Goal: Task Accomplishment & Management: Complete application form

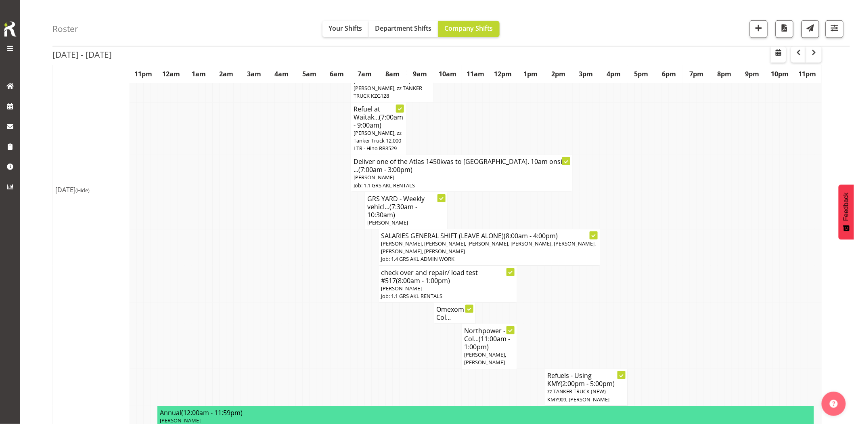
scroll to position [134, 0]
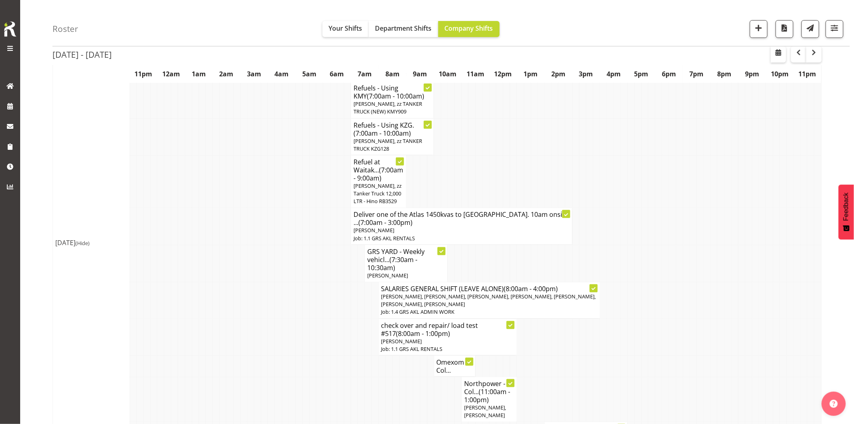
click at [90, 247] on span "(Hide)" at bounding box center [82, 242] width 14 height 7
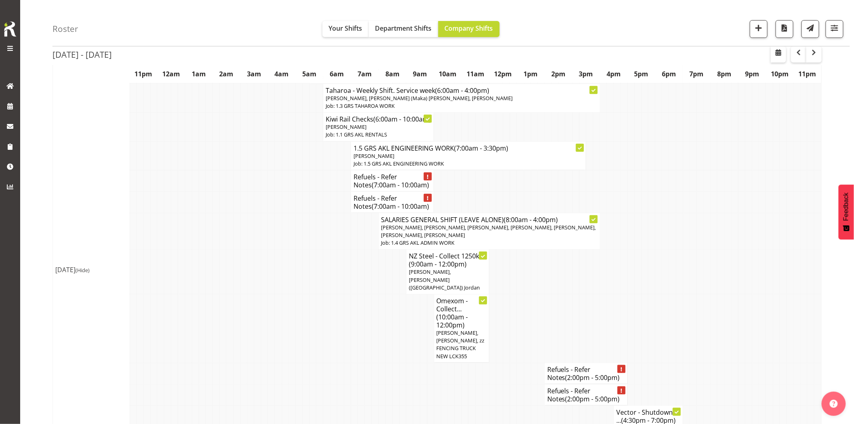
click at [311, 310] on td at bounding box center [313, 328] width 7 height 69
click at [313, 296] on td at bounding box center [313, 328] width 7 height 69
click at [274, 295] on tr "Omexom - Collect... (10:00am - 12:00pm) Caleb Phillips, Mina Nomani, zz FENCING…" at bounding box center [437, 328] width 769 height 69
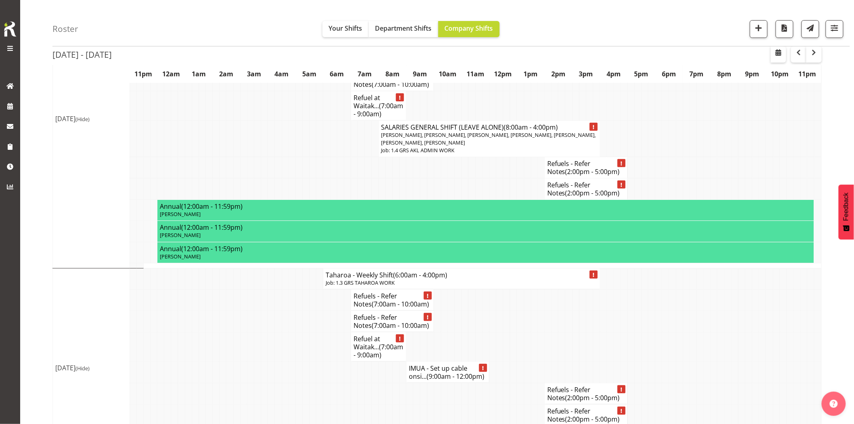
scroll to position [1211, 0]
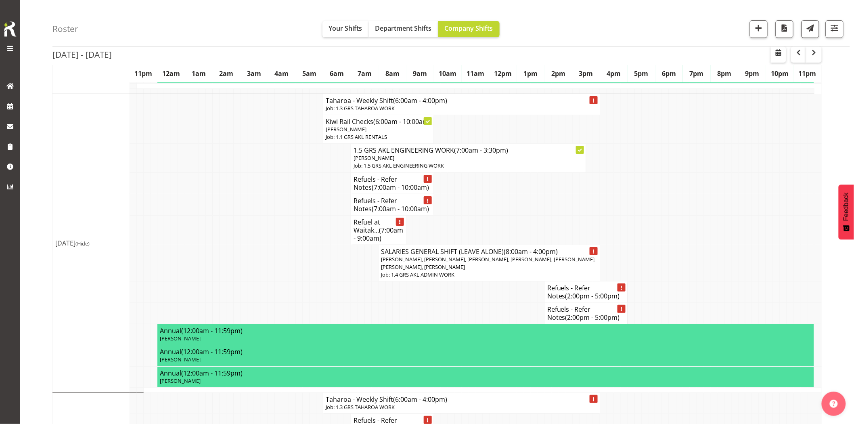
click at [273, 281] on td at bounding box center [271, 263] width 7 height 37
click at [289, 281] on td at bounding box center [292, 263] width 7 height 37
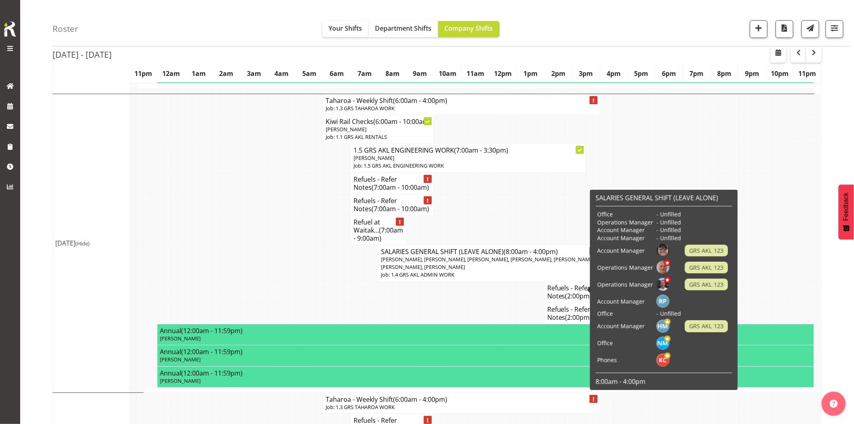
click at [498, 303] on td at bounding box center [499, 291] width 7 height 21
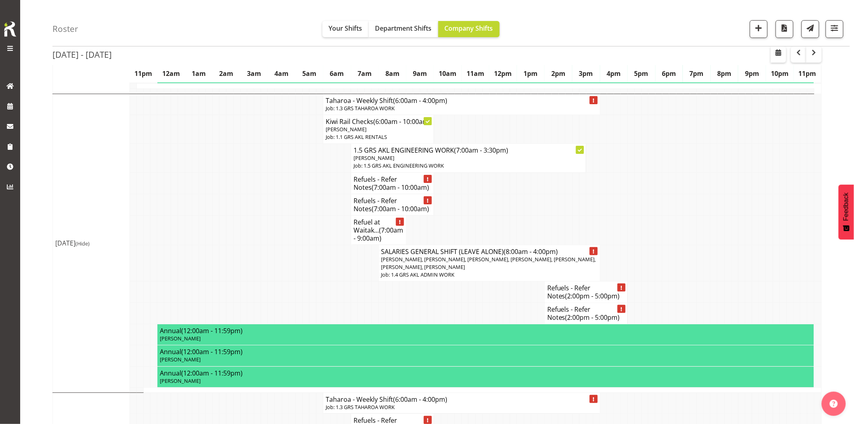
click at [279, 245] on td at bounding box center [278, 229] width 7 height 29
click at [243, 275] on td at bounding box center [243, 263] width 7 height 37
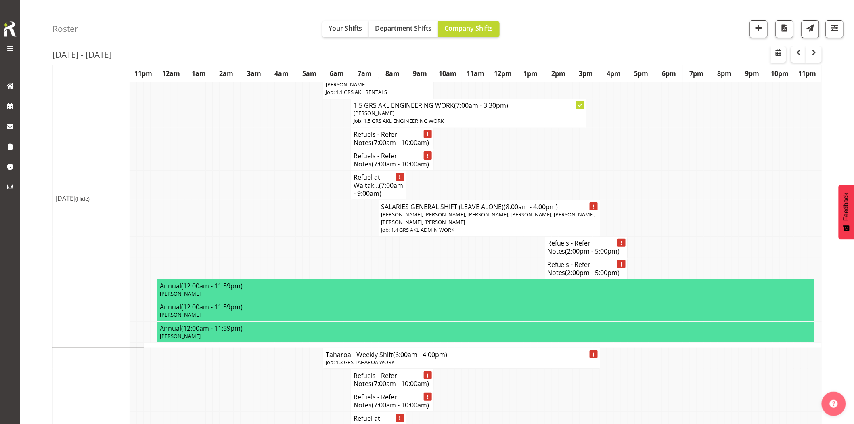
scroll to position [1435, 0]
click at [308, 236] on td at bounding box center [306, 218] width 7 height 37
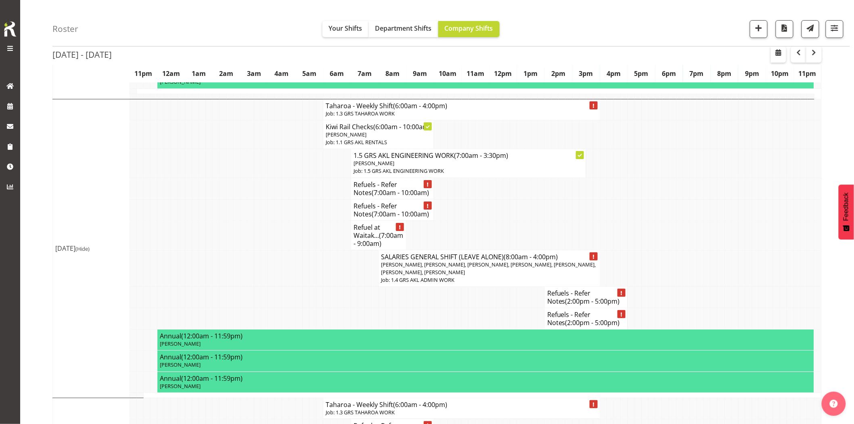
scroll to position [1165, 0]
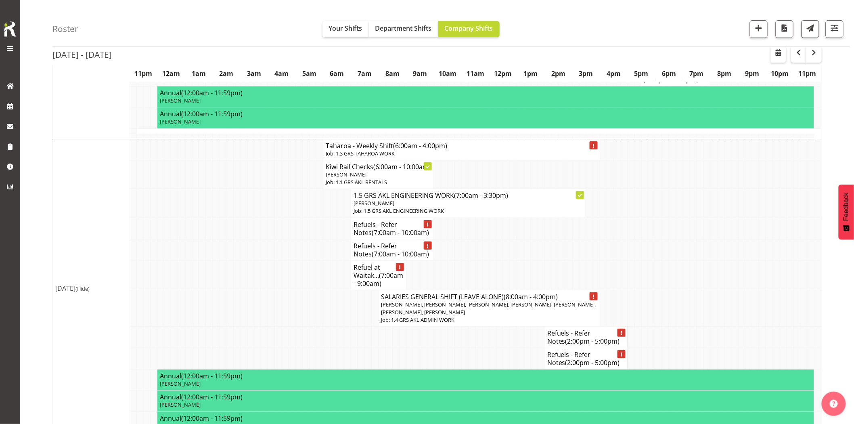
click at [308, 260] on td at bounding box center [306, 249] width 7 height 21
click at [756, 27] on span "button" at bounding box center [758, 28] width 10 height 10
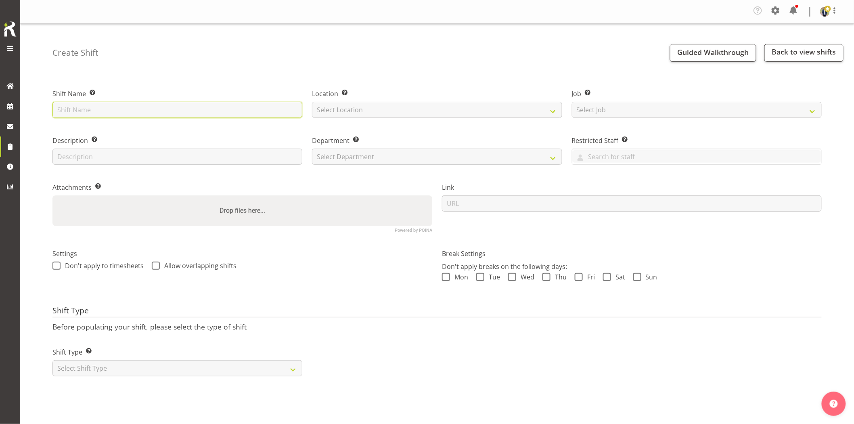
click at [163, 106] on input "text" at bounding box center [177, 110] width 250 height 16
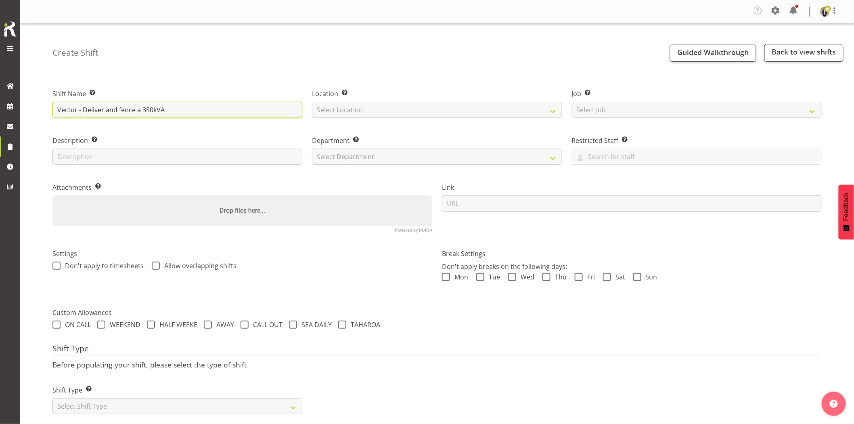
click at [191, 110] on input "Vector - Deliver and fence a 350kVA" at bounding box center [177, 110] width 250 height 16
drag, startPoint x: 191, startPoint y: 110, endPoint x: 21, endPoint y: 111, distance: 170.3
click at [21, 111] on div "Generator Rental Services LTD Tasks Jobs Employees Profile Log Out Create Shift…" at bounding box center [427, 216] width 854 height 433
click at [153, 77] on div "Shift Name Enter a name for the shift (e.g. Day Shift). Vector - Deliver and fe…" at bounding box center [452, 254] width 801 height 357
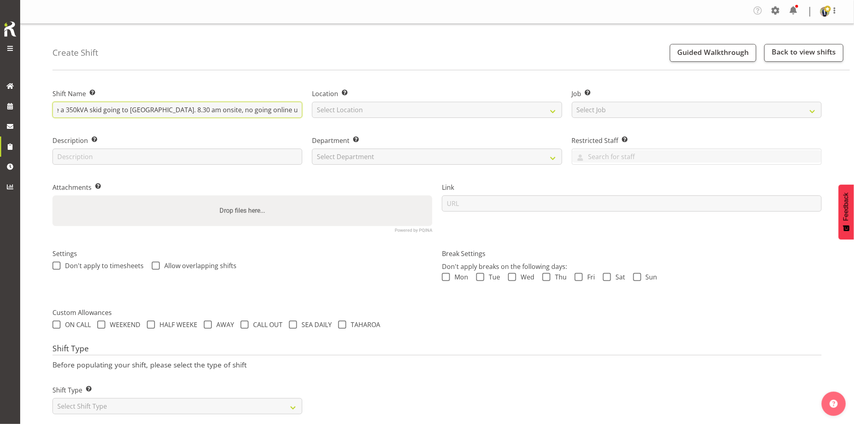
drag, startPoint x: 146, startPoint y: 107, endPoint x: 300, endPoint y: 110, distance: 154.6
click at [300, 110] on input "Vector - Deliver and fence a 350kVA skid going to Wairau. 8.30 am onsite, no go…" at bounding box center [177, 110] width 250 height 16
click at [300, 111] on input "Vector - Deliver and fence a 350kVA skid going to Wairau. 8.30 am onsite, no go…" at bounding box center [177, 110] width 250 height 16
type input "Vector - Deliver and fence a 350kVA skid going to Wairau. 8.30 am onsite, no go…"
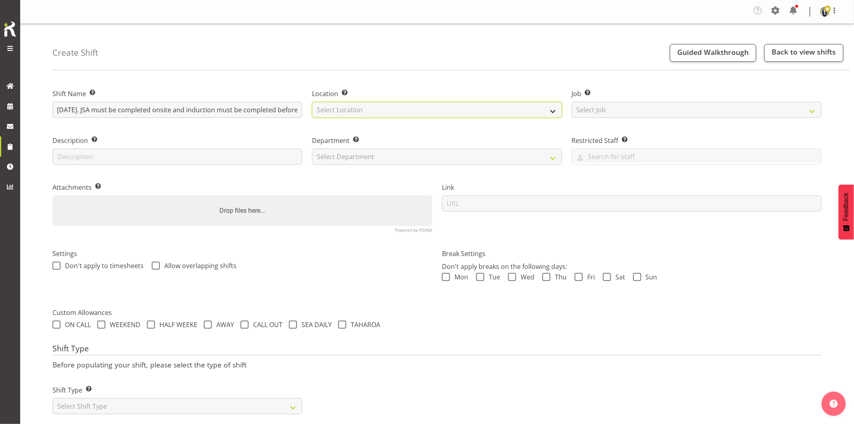
click at [348, 109] on select "Select Location GRS Auckland GRS Hastings GRS Tauranga" at bounding box center [437, 110] width 250 height 16
select select "28"
click at [312, 102] on select "Select Location GRS Auckland GRS Hastings GRS Tauranga" at bounding box center [437, 110] width 250 height 16
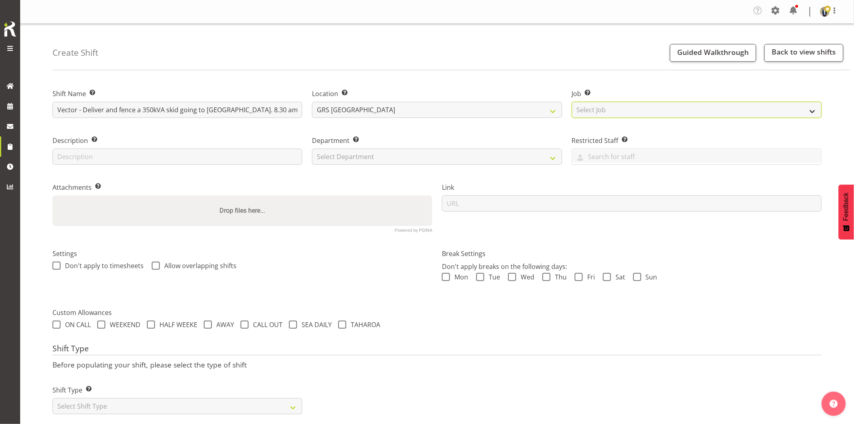
click at [626, 110] on select "Select Job Create new job 1.1 GRS AKL RENTALS 1.1 GRS AKL RENTALS AC 1.1 GRS AK…" at bounding box center [697, 110] width 250 height 16
select select "7504"
click at [572, 102] on select "Select Job Create new job 1.1 GRS AKL RENTALS 1.1 GRS AKL RENTALS AC 1.1 GRS AK…" at bounding box center [697, 110] width 250 height 16
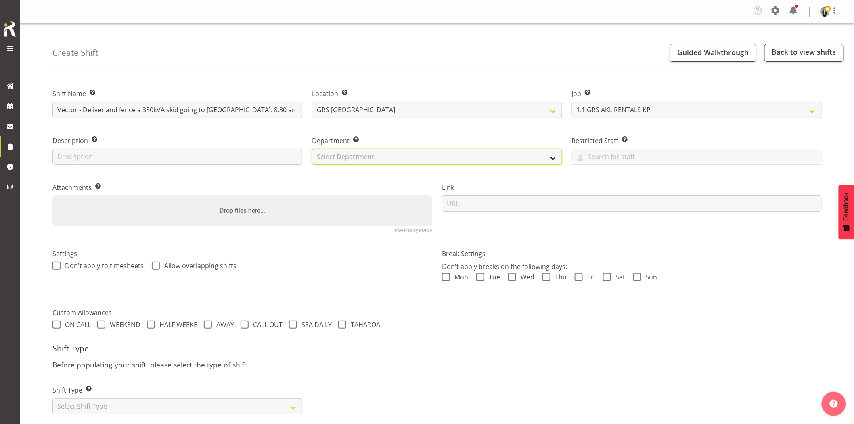
click at [337, 156] on select "Select Department GRS HIRE AKL GRS HIRE AKL GRS HIRE TGA GRS HIRE HST GRS SALES…" at bounding box center [437, 157] width 250 height 16
select select "20"
click at [312, 149] on select "Select Department GRS HIRE AKL GRS HIRE AKL GRS HIRE TGA GRS HIRE HST GRS SALES…" at bounding box center [437, 157] width 250 height 16
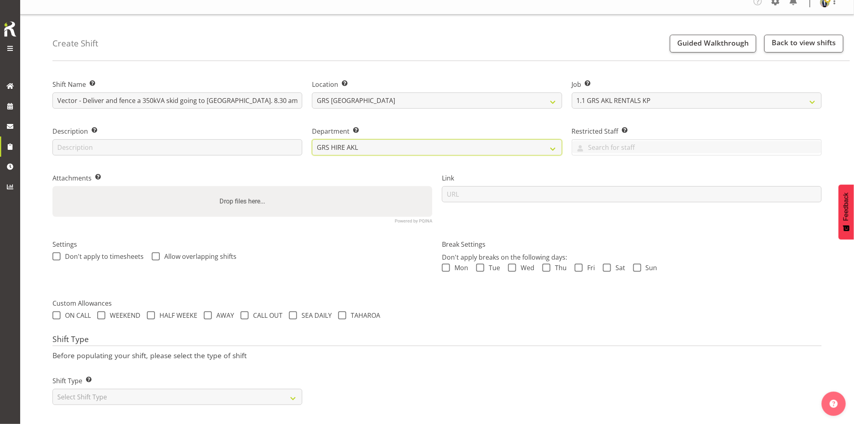
scroll to position [16, 0]
click at [153, 389] on select "Select Shift Type One Off Shift Recurring Shift Rotating Shift" at bounding box center [177, 397] width 250 height 16
select select "one_off"
click at [52, 389] on select "Select Shift Type One Off Shift Recurring Shift Rotating Shift" at bounding box center [177, 397] width 250 height 16
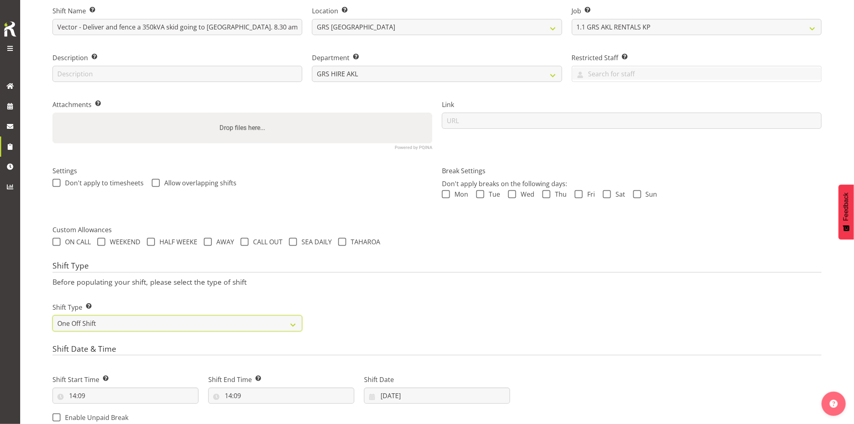
scroll to position [151, 0]
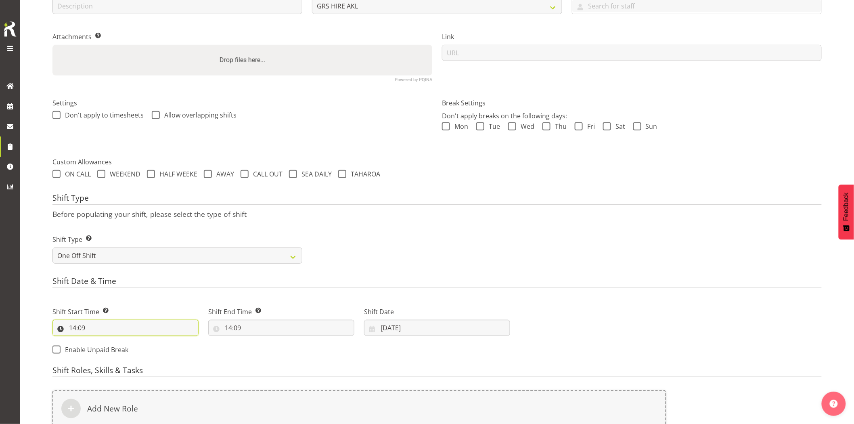
click at [113, 329] on input "14:09" at bounding box center [125, 328] width 146 height 16
click at [109, 347] on select "00 01 02 03 04 05 06 07 08 09 10 11 12 13 14 15 16 17 18 19 20 21 22 23" at bounding box center [107, 349] width 18 height 16
select select "7"
click at [98, 341] on select "00 01 02 03 04 05 06 07 08 09 10 11 12 13 14 15 16 17 18 19 20 21 22 23" at bounding box center [107, 349] width 18 height 16
type input "07:09"
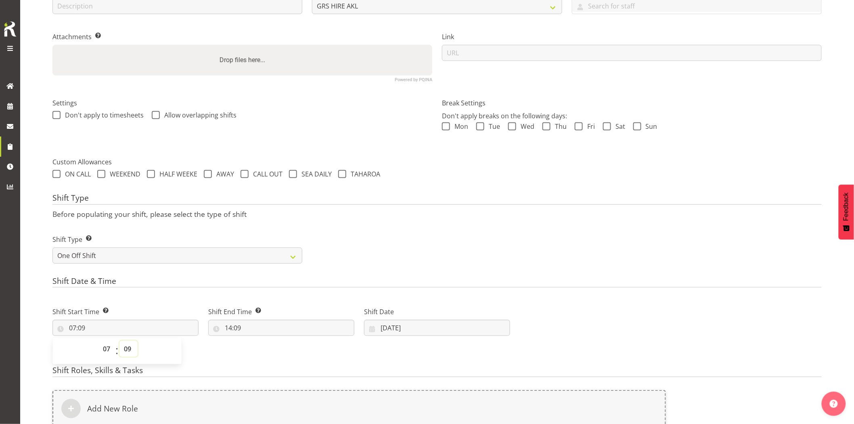
click at [128, 349] on select "00 01 02 03 04 05 06 07 08 09 10 11 12 13 14 15 16 17 18 19 20 21 22 23 24 25 2…" at bounding box center [128, 349] width 18 height 16
select select "30"
click at [119, 341] on select "00 01 02 03 04 05 06 07 08 09 10 11 12 13 14 15 16 17 18 19 20 21 22 23 24 25 2…" at bounding box center [128, 349] width 18 height 16
type input "07:30"
drag, startPoint x: 145, startPoint y: 285, endPoint x: 182, endPoint y: 296, distance: 38.8
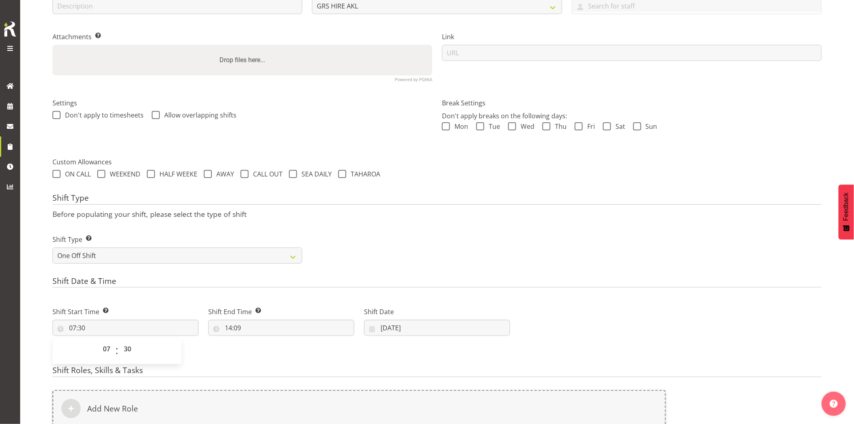
click at [146, 285] on h4 "Shift Date & Time" at bounding box center [436, 281] width 769 height 11
click at [304, 343] on div "Shift Start Time Set the time of the day you wish this shift to start 07:30 00 …" at bounding box center [281, 327] width 467 height 65
click at [296, 334] on input "14:09" at bounding box center [281, 328] width 146 height 16
click at [264, 344] on select "00 01 02 03 04 05 06 07 08 09 10 11 12 13 14 15 16 17 18 19 20 21 22 23" at bounding box center [263, 349] width 18 height 16
select select "9"
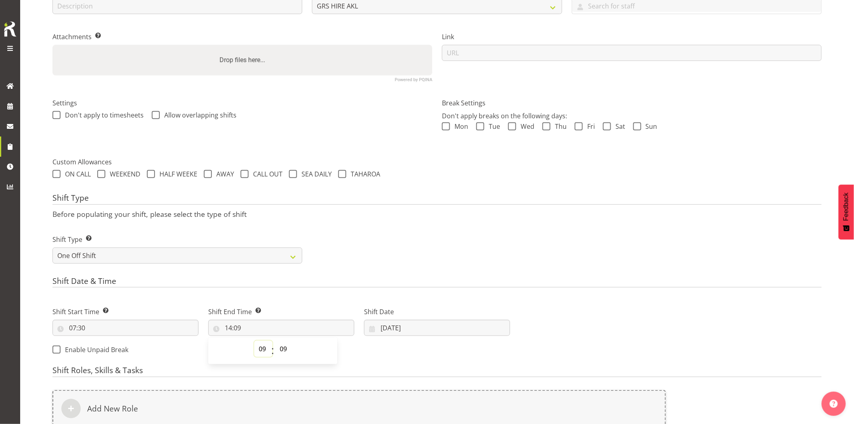
click at [254, 341] on select "00 01 02 03 04 05 06 07 08 09 10 11 12 13 14 15 16 17 18 19 20 21 22 23" at bounding box center [263, 349] width 18 height 16
type input "09:09"
drag, startPoint x: 282, startPoint y: 351, endPoint x: 284, endPoint y: 344, distance: 7.3
click at [282, 351] on select "00 01 02 03 04 05 06 07 08 09 10 11 12 13 14 15 16 17 18 19 20 21 22 23 24 25 2…" at bounding box center [284, 349] width 18 height 16
drag, startPoint x: 257, startPoint y: 348, endPoint x: 276, endPoint y: 237, distance: 112.5
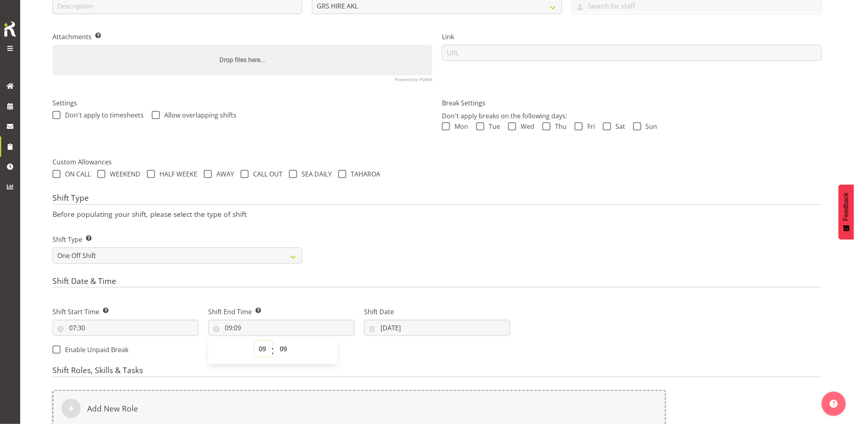
click at [257, 348] on select "00 01 02 03 04 05 06 07 08 09 10 11 12 13 14 15 16 17 18 19 20 21 22 23" at bounding box center [263, 349] width 18 height 16
select select "10"
click at [254, 341] on select "00 01 02 03 04 05 06 07 08 09 10 11 12 13 14 15 16 17 18 19 20 21 22 23" at bounding box center [263, 349] width 18 height 16
type input "10:09"
click at [284, 357] on span "00 01 02 03 04 05 06 07 08 09 10 11 12 13 14 15 16 17 18 19 20 21 22 23 24 25 2…" at bounding box center [284, 351] width 18 height 20
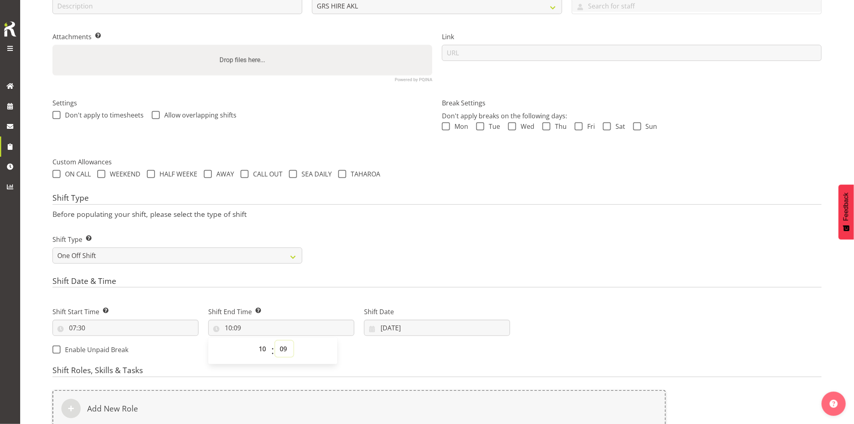
drag, startPoint x: 284, startPoint y: 351, endPoint x: 284, endPoint y: 343, distance: 8.5
click at [284, 351] on select "00 01 02 03 04 05 06 07 08 09 10 11 12 13 14 15 16 17 18 19 20 21 22 23 24 25 2…" at bounding box center [284, 349] width 18 height 16
select select "0"
click at [275, 341] on select "00 01 02 03 04 05 06 07 08 09 10 11 12 13 14 15 16 17 18 19 20 21 22 23 24 25 2…" at bounding box center [284, 349] width 18 height 16
type input "10:00"
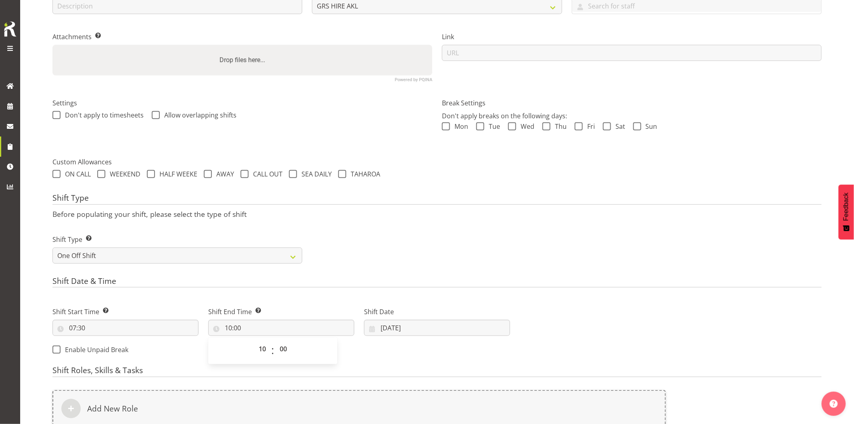
drag, startPoint x: 454, startPoint y: 235, endPoint x: 446, endPoint y: 310, distance: 74.7
click at [455, 238] on div "Shift Type Shift Types: One Off – Select this if you would like a single shift …" at bounding box center [437, 245] width 779 height 45
drag, startPoint x: 429, startPoint y: 324, endPoint x: 450, endPoint y: 328, distance: 21.1
click at [430, 324] on input "[DATE]" at bounding box center [437, 328] width 146 height 16
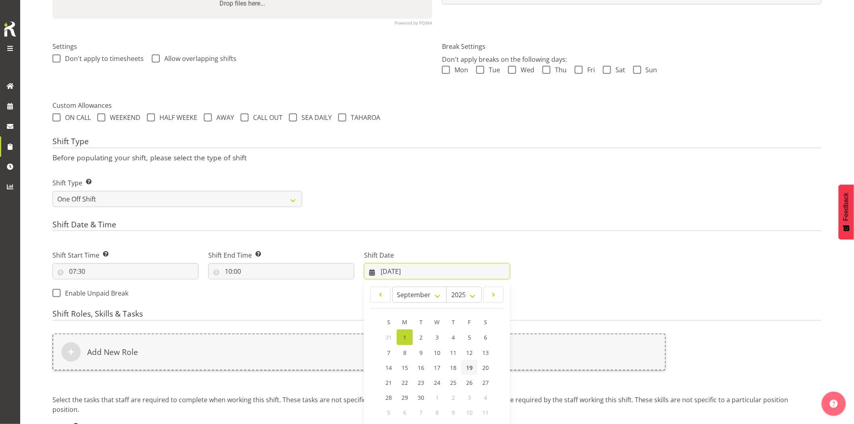
scroll to position [240, 0]
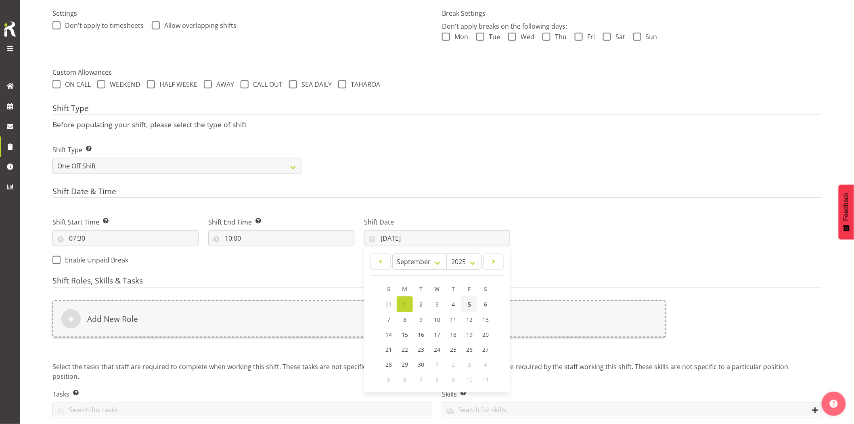
click at [465, 303] on link "5" at bounding box center [469, 304] width 16 height 16
type input "05/09/2025"
click at [429, 319] on div "Add New Role" at bounding box center [358, 318] width 613 height 37
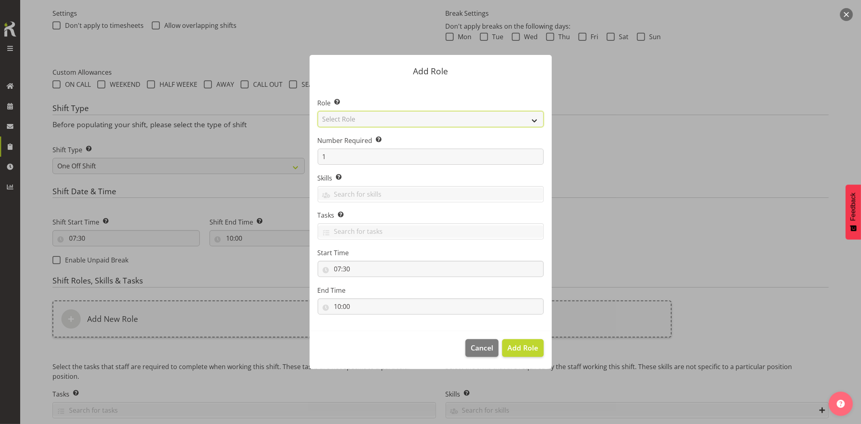
click at [348, 119] on select "Select Role Account Manager Electrician Engineering GM HSEQ manager MECH Mechan…" at bounding box center [431, 119] width 226 height 16
select select "20"
click at [318, 111] on select "Select Role Account Manager Electrician Engineering GM HSEQ manager MECH Mechan…" at bounding box center [431, 119] width 226 height 16
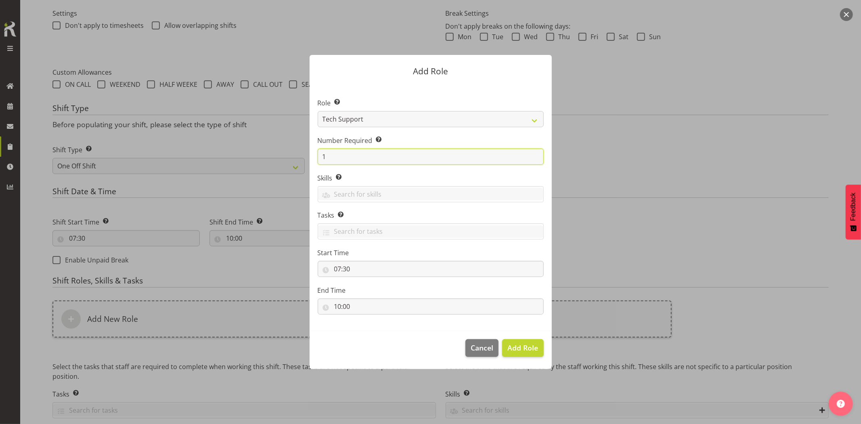
click at [297, 160] on form "Add Role Role Select the role you wish to add to the shift. Account Manager Ele…" at bounding box center [430, 212] width 387 height 354
type input "2"
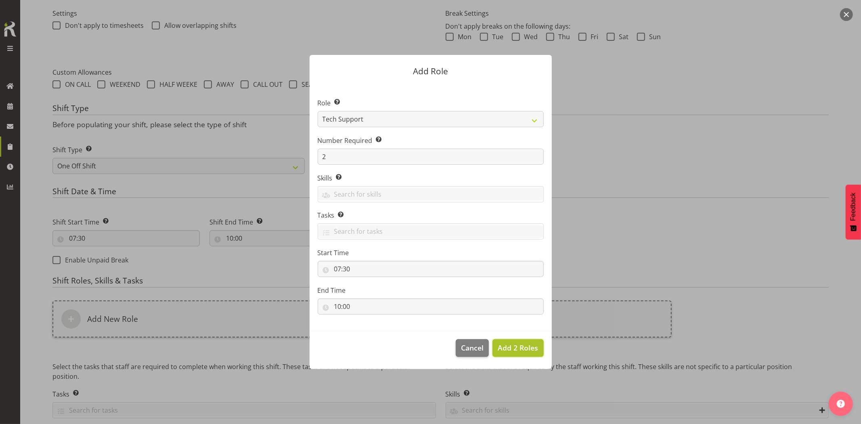
click at [494, 349] on button "Add 2 Roles" at bounding box center [517, 348] width 51 height 18
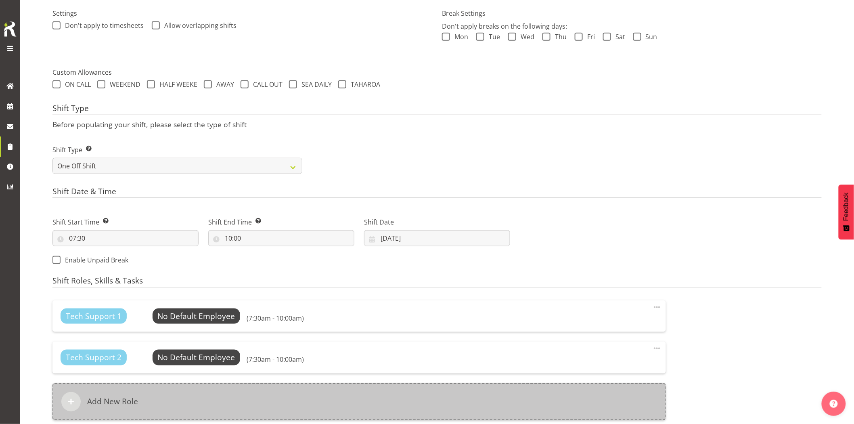
click at [407, 386] on div "Add New Role" at bounding box center [358, 401] width 613 height 37
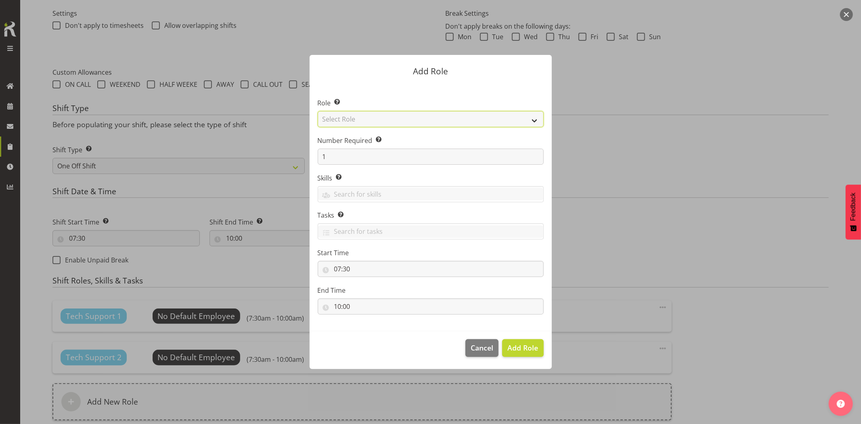
click at [402, 116] on select "Select Role Account Manager Electrician Engineering GM HSEQ manager MECH Mechan…" at bounding box center [431, 119] width 226 height 16
select select "27"
click at [318, 111] on select "Select Role Account Manager Electrician Engineering GM HSEQ manager MECH Mechan…" at bounding box center [431, 119] width 226 height 16
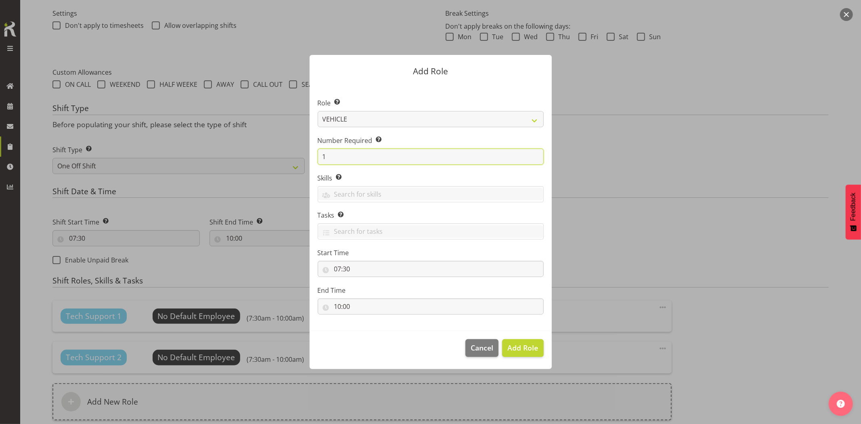
drag, startPoint x: 351, startPoint y: 151, endPoint x: 335, endPoint y: 157, distance: 17.5
click at [344, 154] on input "1" at bounding box center [431, 157] width 226 height 16
drag, startPoint x: 314, startPoint y: 161, endPoint x: 306, endPoint y: 166, distance: 9.5
click at [307, 163] on div "Add Role Role Select the role you wish to add to the shift. Account Manager Ele…" at bounding box center [430, 212] width 258 height 354
type input "2"
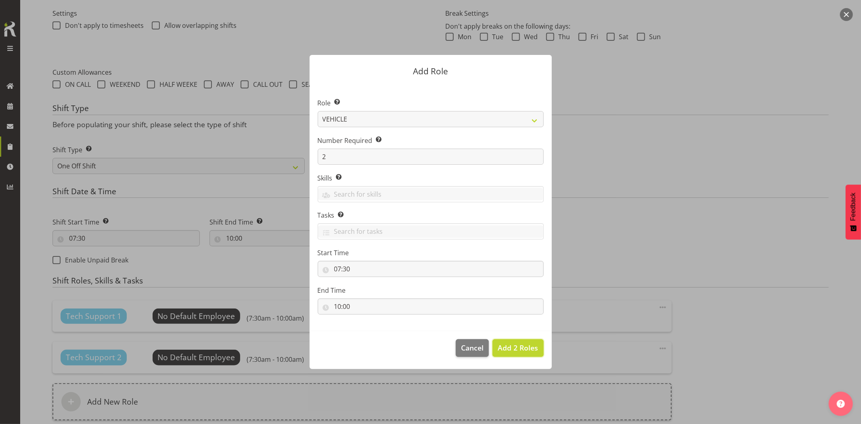
drag, startPoint x: 515, startPoint y: 346, endPoint x: 537, endPoint y: 331, distance: 27.1
click at [515, 345] on span "Add 2 Roles" at bounding box center [518, 348] width 40 height 10
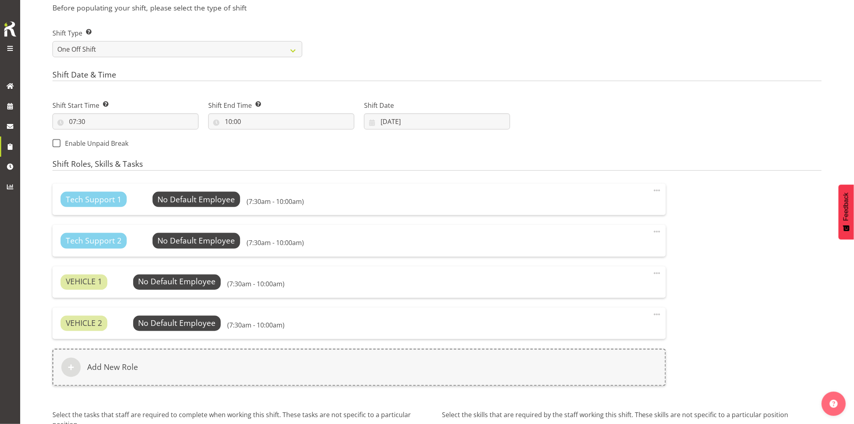
scroll to position [420, 0]
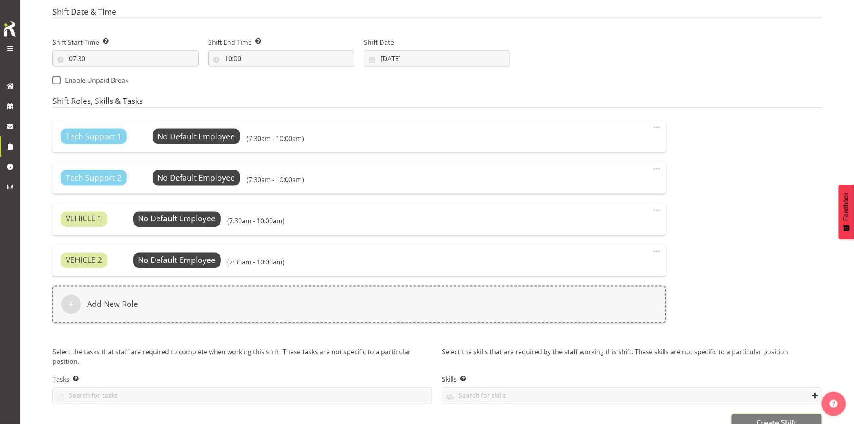
drag, startPoint x: 763, startPoint y: 416, endPoint x: 618, endPoint y: 385, distance: 148.8
click at [764, 416] on button "Create Shift" at bounding box center [777, 423] width 90 height 18
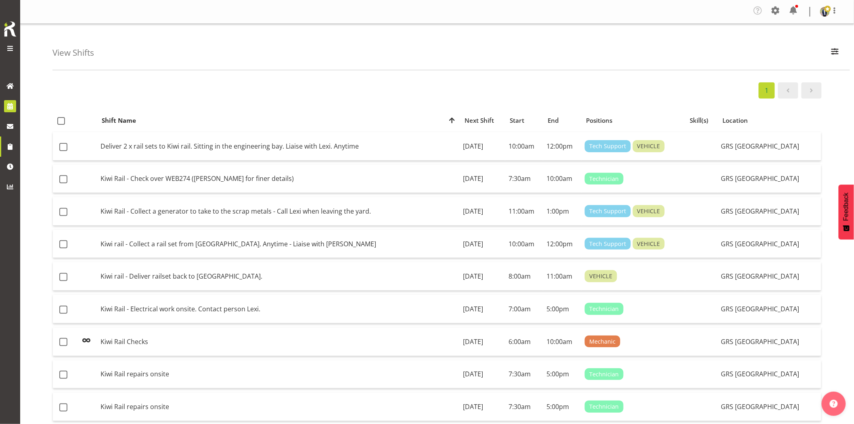
click at [10, 106] on span at bounding box center [10, 106] width 12 height 12
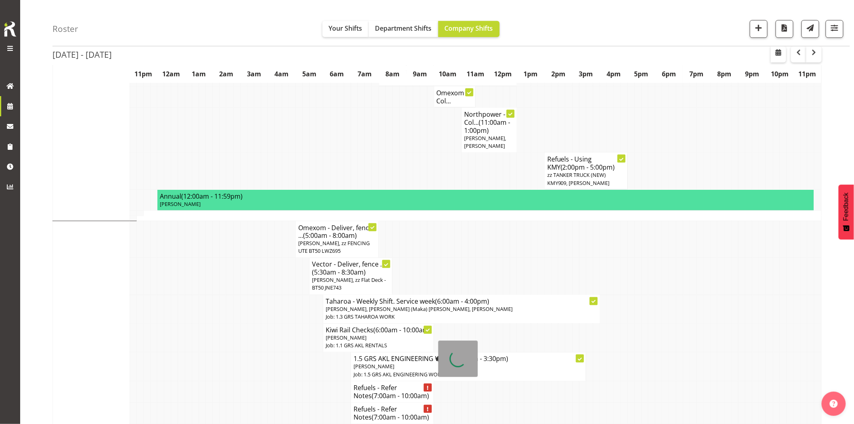
scroll to position [583, 0]
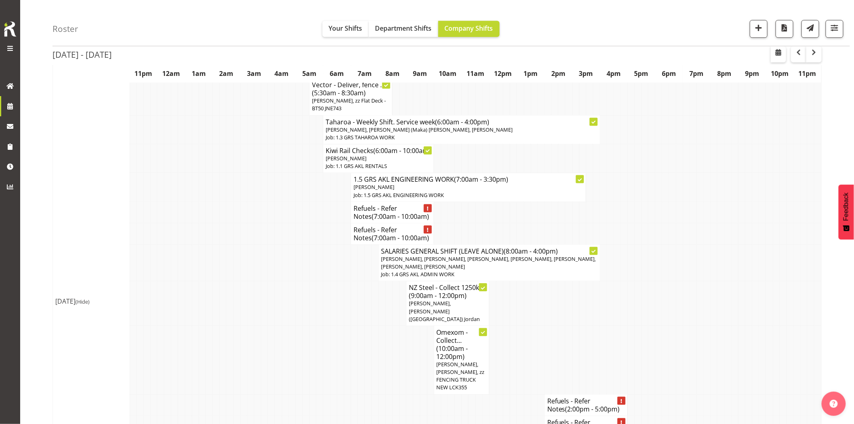
click at [321, 324] on td at bounding box center [319, 303] width 7 height 45
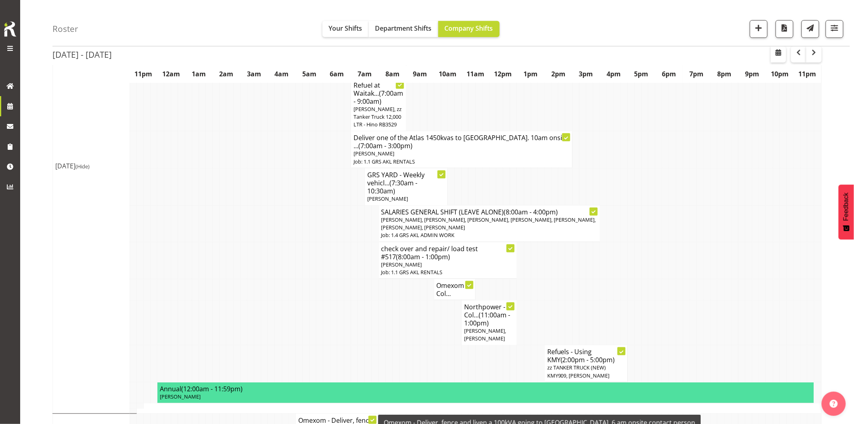
scroll to position [224, 0]
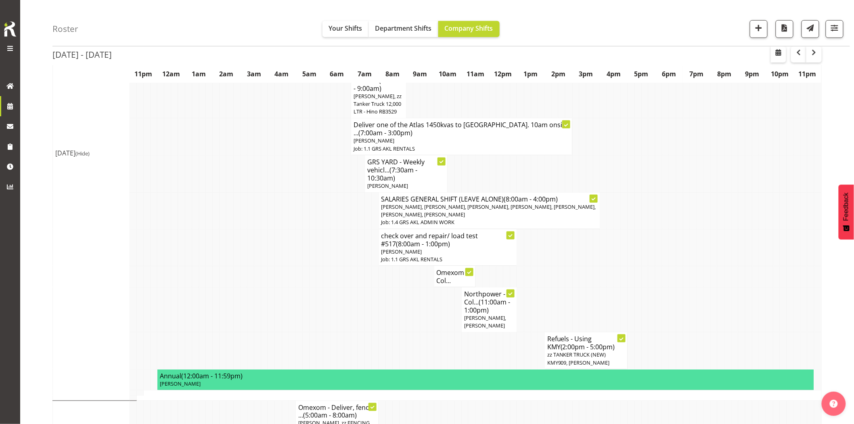
click at [289, 315] on td at bounding box center [292, 309] width 7 height 45
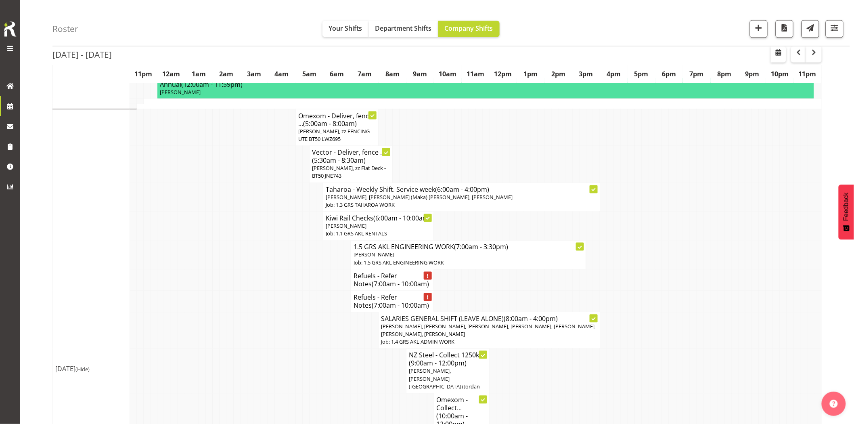
scroll to position [583, 0]
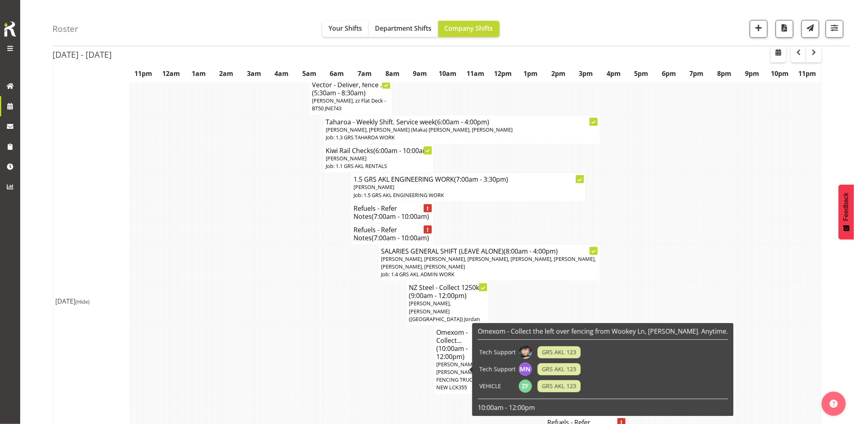
click at [355, 370] on td at bounding box center [354, 360] width 7 height 69
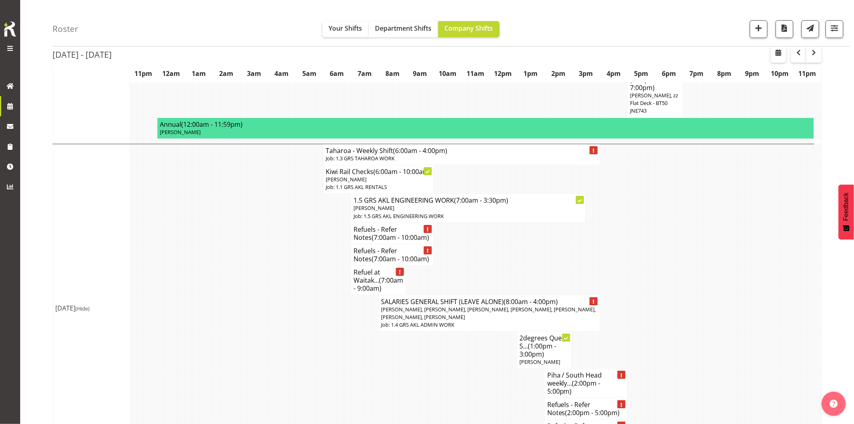
click at [271, 295] on td at bounding box center [271, 279] width 7 height 29
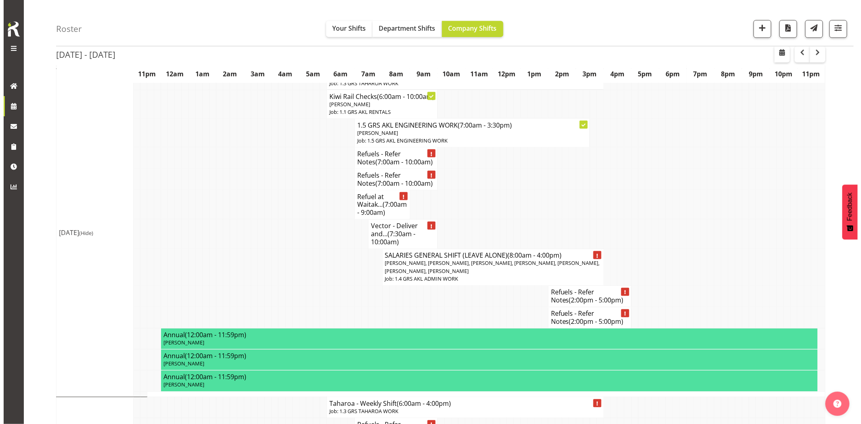
scroll to position [1704, 0]
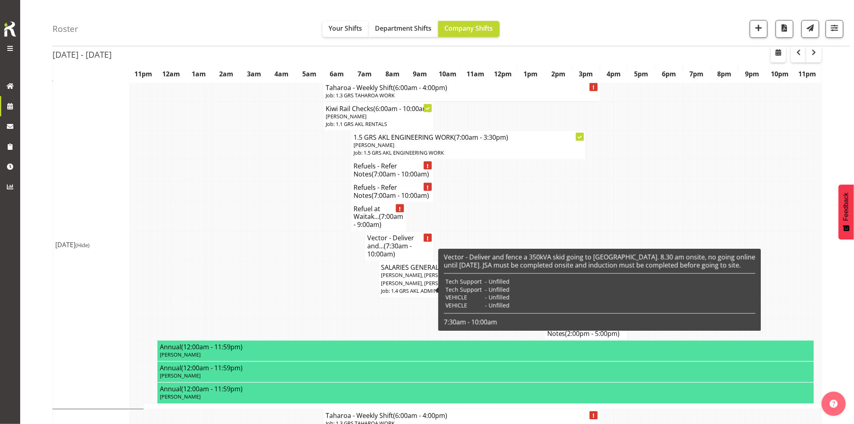
click at [376, 259] on span "(7:30am - 10:00am)" at bounding box center [389, 250] width 44 height 17
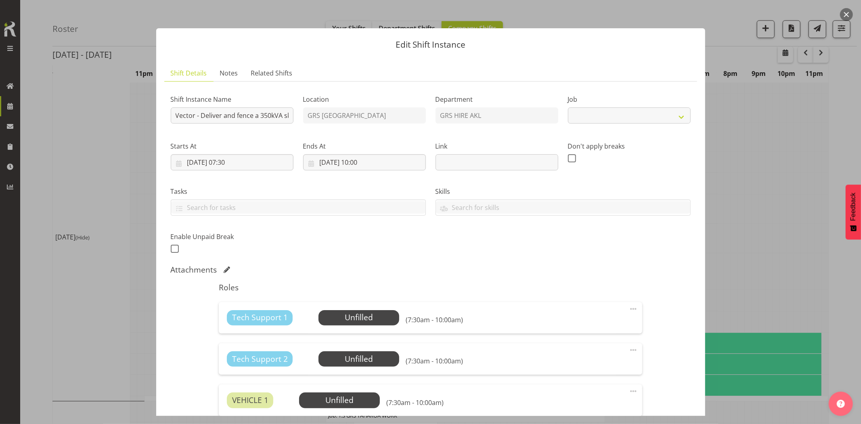
select select "7504"
drag, startPoint x: 267, startPoint y: 119, endPoint x: 233, endPoint y: 108, distance: 35.6
click at [276, 115] on input "Vector - Deliver and fence a 350kVA skid going to Wairau. 8.30 am onsite, no go…" at bounding box center [232, 115] width 123 height 16
click at [249, 116] on input "Vector - Deliver and fence a 350kVA skid going to Wairau. 8.30 am onsite, no go…" at bounding box center [232, 115] width 123 height 16
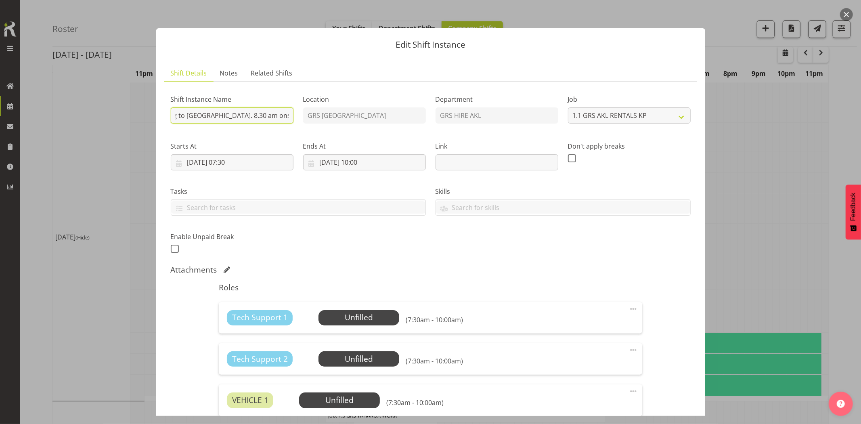
drag, startPoint x: 255, startPoint y: 118, endPoint x: 270, endPoint y: 115, distance: 15.1
click at [277, 116] on input "Vector - Deliver and fence a 350kVA skid going to Wairau. 8.30 am onsite, no go…" at bounding box center [232, 115] width 123 height 16
click at [260, 115] on input "Vector - Deliver and fence a 350kVA skid going to Wairau. 8.30 am onsite, no go…" at bounding box center [232, 115] width 123 height 16
drag, startPoint x: 256, startPoint y: 117, endPoint x: 292, endPoint y: 139, distance: 42.2
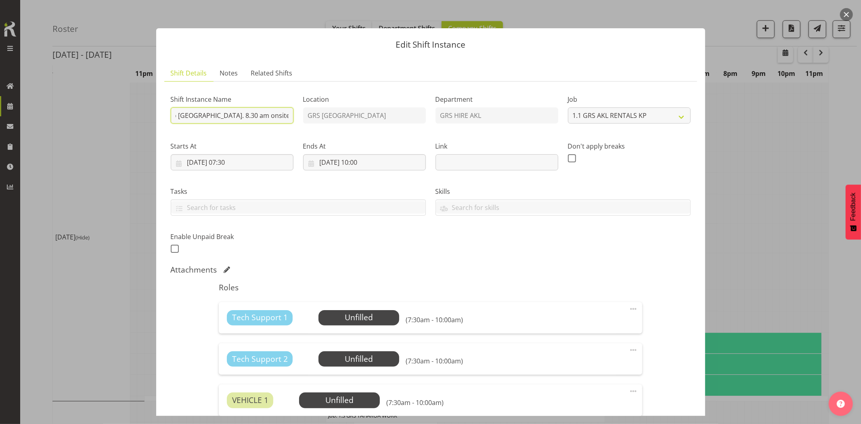
click at [256, 117] on input "Vector - Deliver and fence a 350kVA skid going to Wairau. 8.30 am onsite, no go…" at bounding box center [232, 115] width 123 height 16
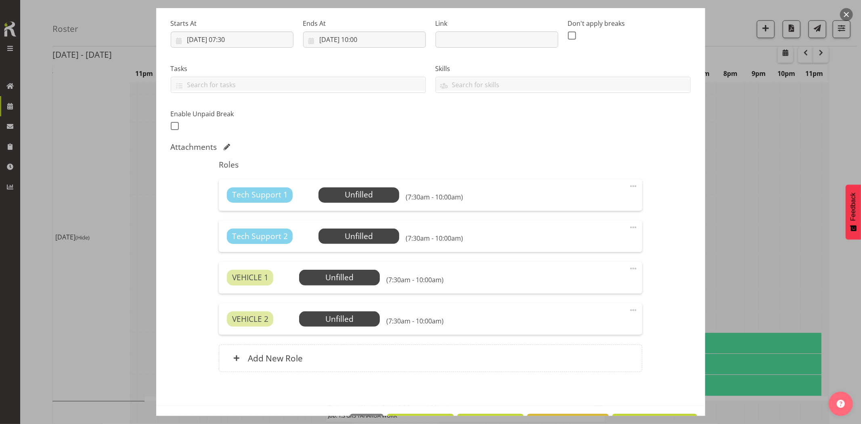
scroll to position [151, 0]
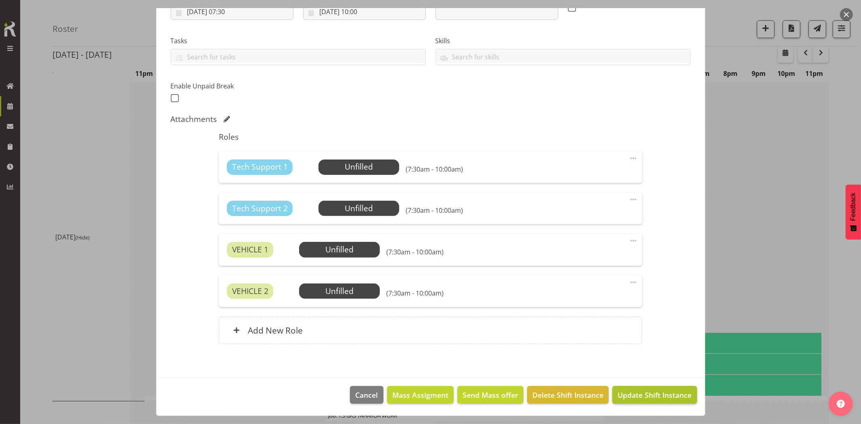
type input "Vector - Deliver and fence a 350kVA skid going to Wairau. 8.30 am onsite, not g…"
click at [638, 396] on span "Update Shift Instance" at bounding box center [654, 394] width 74 height 10
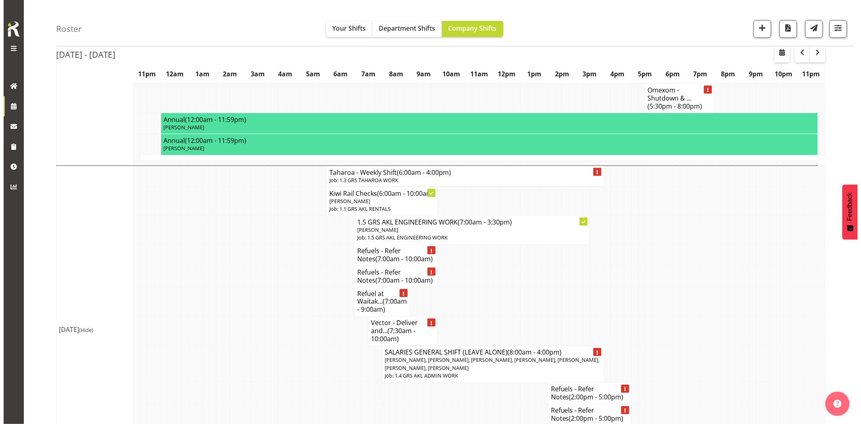
scroll to position [1749, 0]
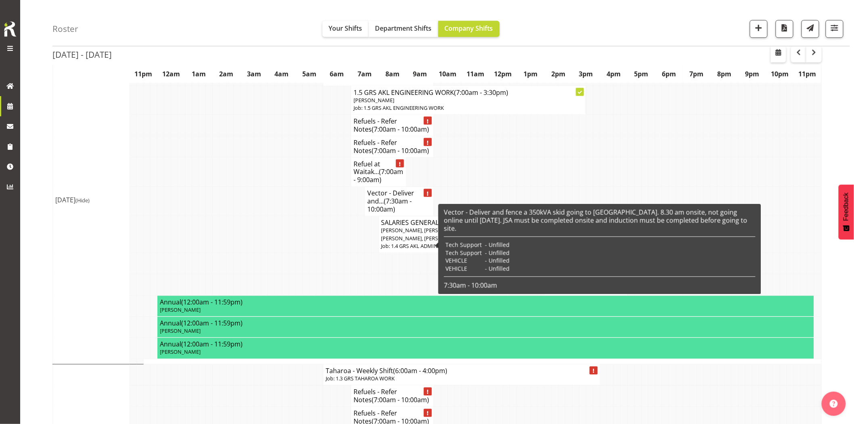
click at [368, 213] on h4 "Vector - Deliver and... (7:30am - 10:00am)" at bounding box center [399, 201] width 64 height 24
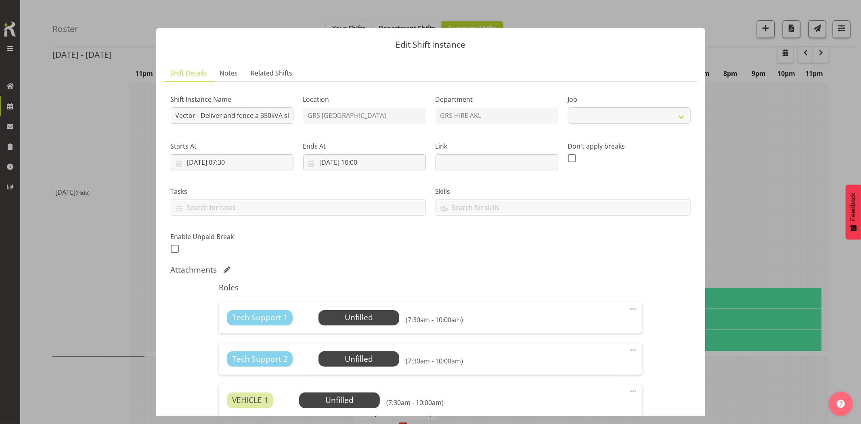
select select "7504"
drag, startPoint x: 237, startPoint y: 119, endPoint x: 860, endPoint y: 101, distance: 623.3
click at [853, 100] on div "Edit Shift Instance Shift Details Notes Related Shifts Shift Instance Name Vect…" at bounding box center [430, 212] width 861 height 424
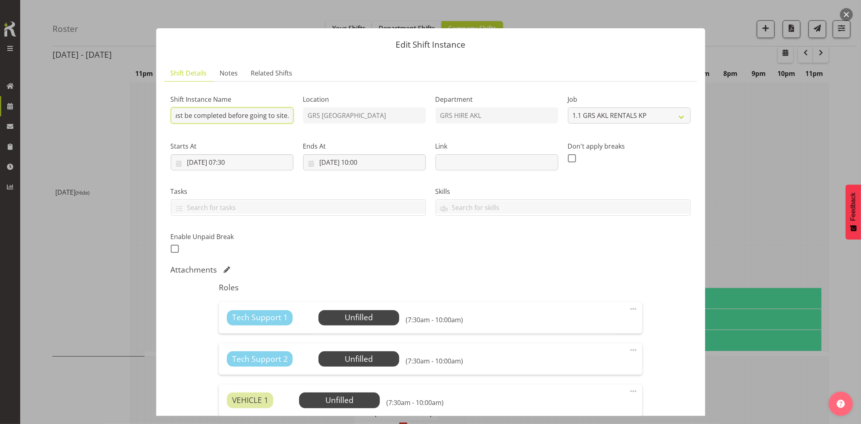
type input "Vector - Deliver and fence a 350kVA skid going to Wairau. 8.30 am onsite, not g…"
click at [231, 109] on input "Vector - Deliver and fence a 350kVA skid going to Wairau. 8.30 am onsite, not g…" at bounding box center [232, 115] width 123 height 16
drag, startPoint x: 235, startPoint y: 111, endPoint x: 157, endPoint y: 107, distance: 77.9
click at [157, 107] on section "Shift Details Notes Related Shifts Shift Instance Name Vector - Deliver and fen…" at bounding box center [430, 292] width 549 height 471
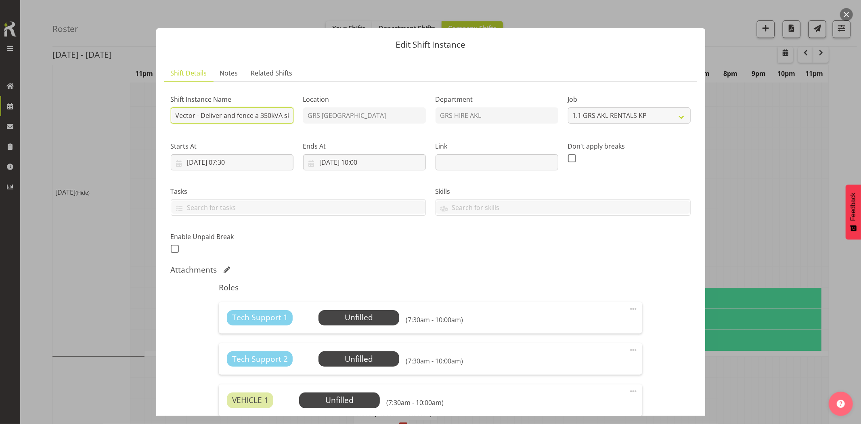
click at [225, 115] on input "Vector - Deliver and fence a 350kVA skid going to Wairau. 8.30 am onsite, not g…" at bounding box center [232, 115] width 123 height 16
drag, startPoint x: 231, startPoint y: 116, endPoint x: 188, endPoint y: 113, distance: 42.5
click at [188, 113] on input "Vector - Deliver and fence a 350kVA skid going to Wairau. 8.30 am onsite, not g…" at bounding box center [232, 115] width 123 height 16
click at [190, 113] on input "Vector - Deliver and fence a 350kVA skid going to Wairau. 8.30 am onsite, not g…" at bounding box center [232, 115] width 123 height 16
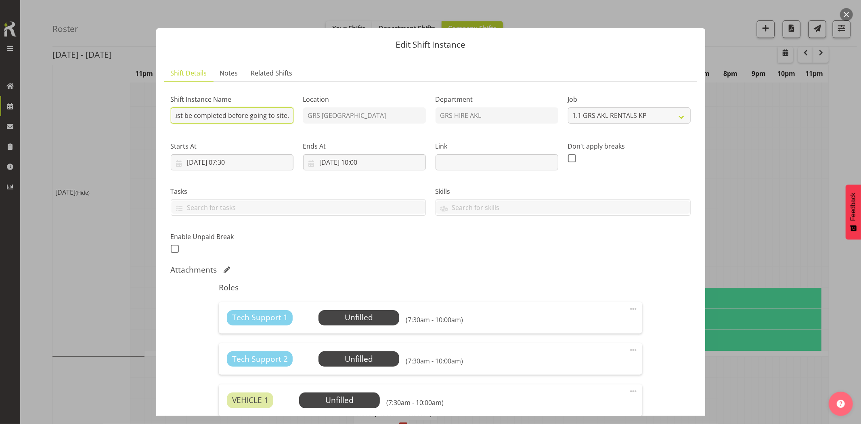
drag, startPoint x: 176, startPoint y: 113, endPoint x: 286, endPoint y: 115, distance: 109.8
click at [286, 115] on input "Vector - Deliver and fence a 350kVA skid going to Wairau. 8.30 am onsite, not g…" at bounding box center [232, 115] width 123 height 16
click at [238, 77] on link "Notes" at bounding box center [228, 73] width 31 height 17
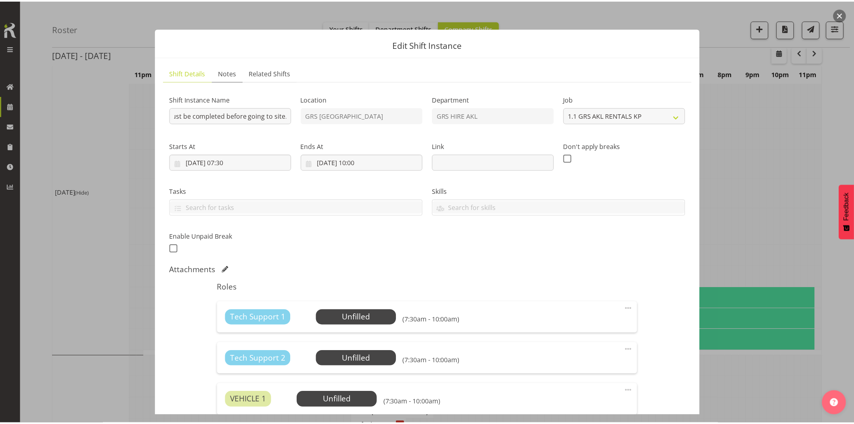
scroll to position [0, 0]
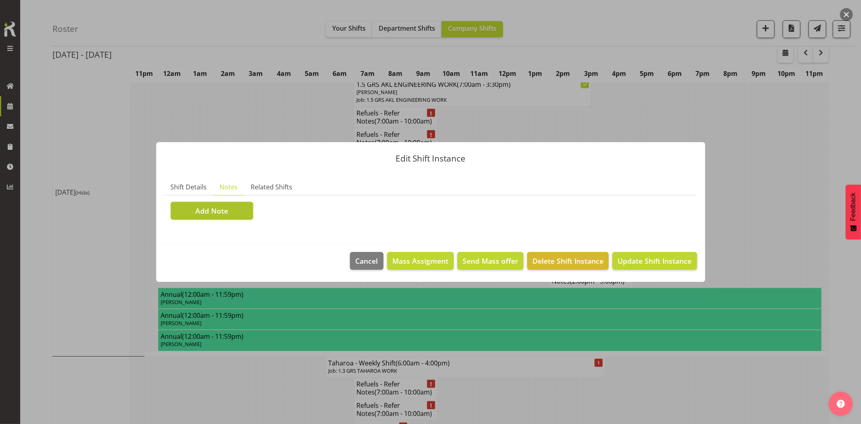
click at [228, 211] on button "Add Note" at bounding box center [212, 211] width 82 height 18
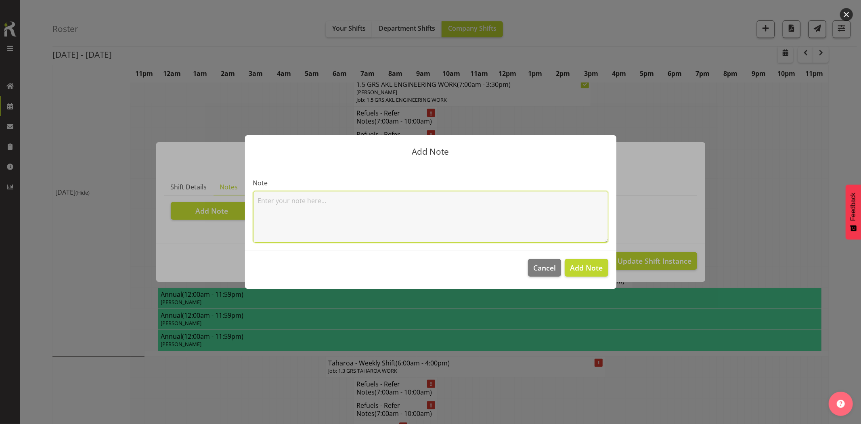
click at [300, 213] on textarea at bounding box center [430, 217] width 355 height 52
click at [280, 22] on div at bounding box center [430, 212] width 861 height 424
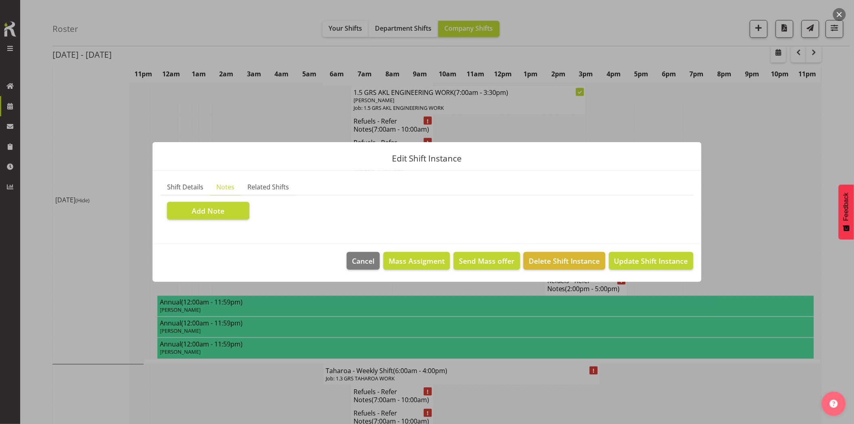
click at [634, 29] on div at bounding box center [427, 212] width 854 height 424
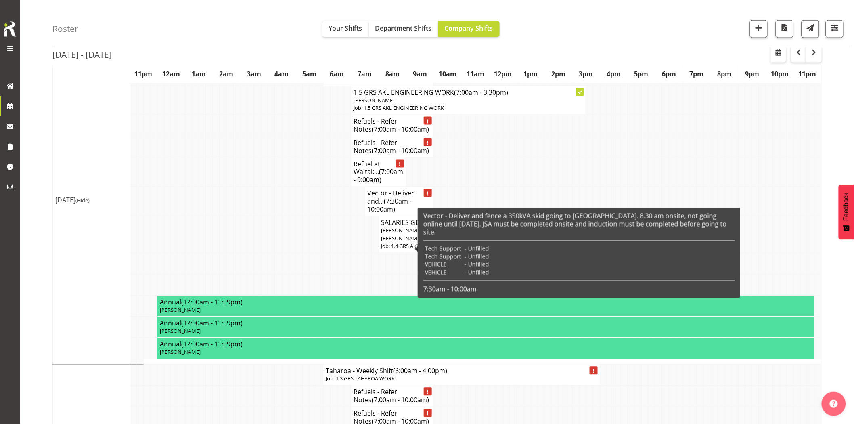
click at [392, 214] on span "(7:30am - 10:00am)" at bounding box center [389, 205] width 44 height 17
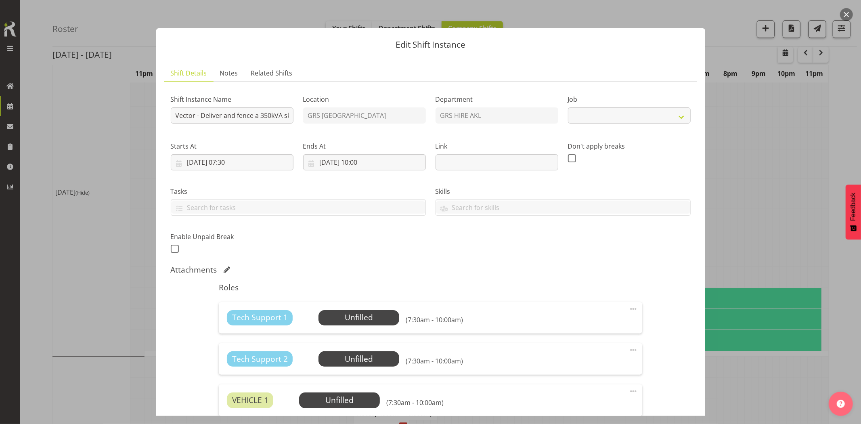
select select "7504"
click at [236, 74] on span "Notes" at bounding box center [229, 73] width 18 height 10
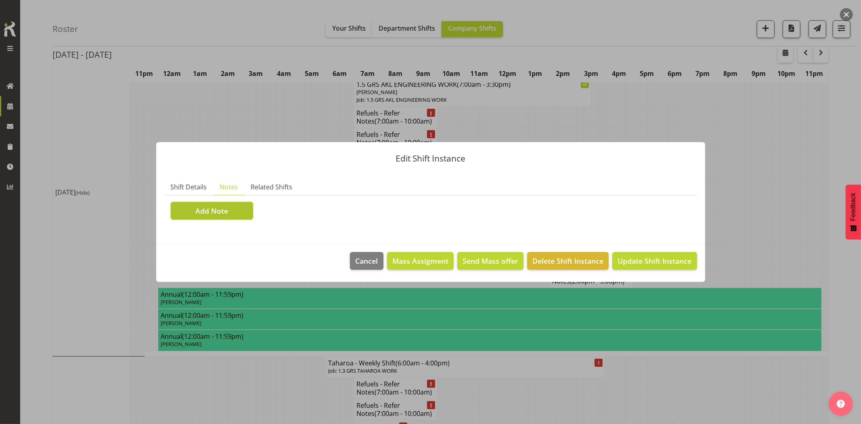
click at [248, 204] on button "Add Note" at bounding box center [212, 211] width 82 height 18
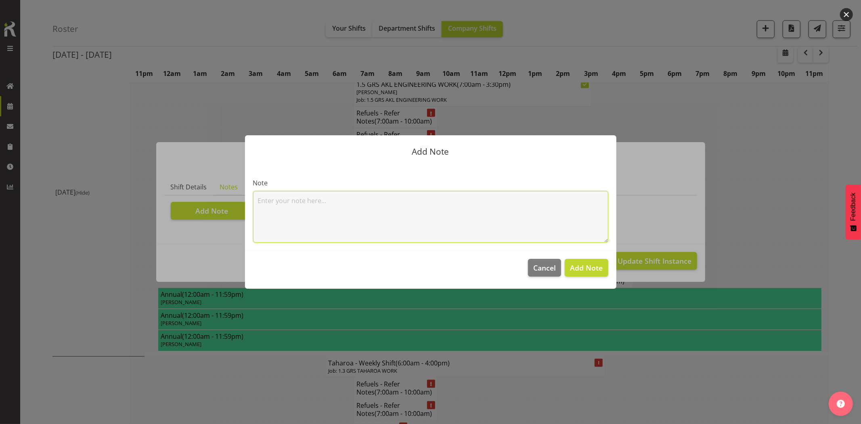
click at [314, 216] on textarea at bounding box center [430, 217] width 355 height 52
click at [344, 211] on textarea at bounding box center [430, 217] width 355 height 52
click at [309, 216] on textarea "Must sign in, hand in your induction form and see Brett onsite before starting …" at bounding box center [430, 217] width 355 height 52
type textarea "Must sign in, hand in your induction form and see Brett onsite before starting …"
click at [598, 273] on button "Add Note" at bounding box center [586, 268] width 43 height 18
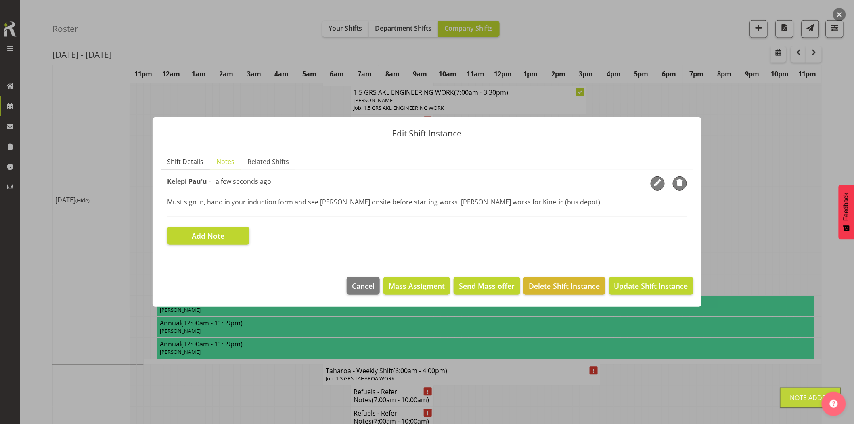
click at [186, 159] on span "Shift Details" at bounding box center [185, 162] width 36 height 10
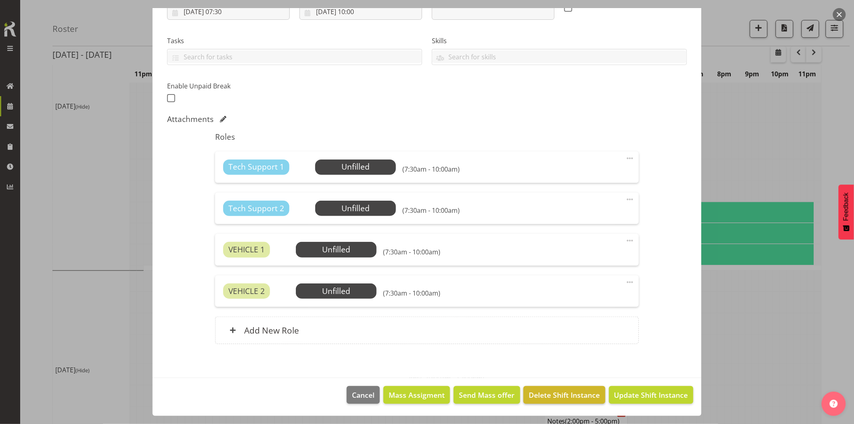
scroll to position [1883, 0]
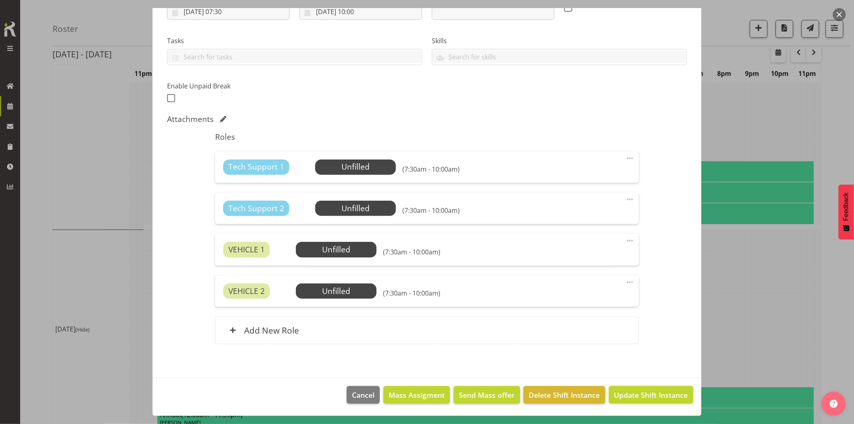
click at [632, 397] on span "Update Shift Instance" at bounding box center [651, 394] width 74 height 10
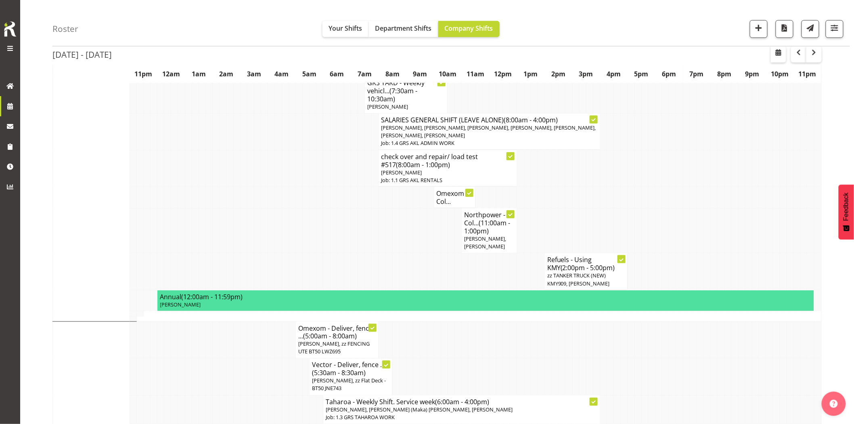
scroll to position [358, 0]
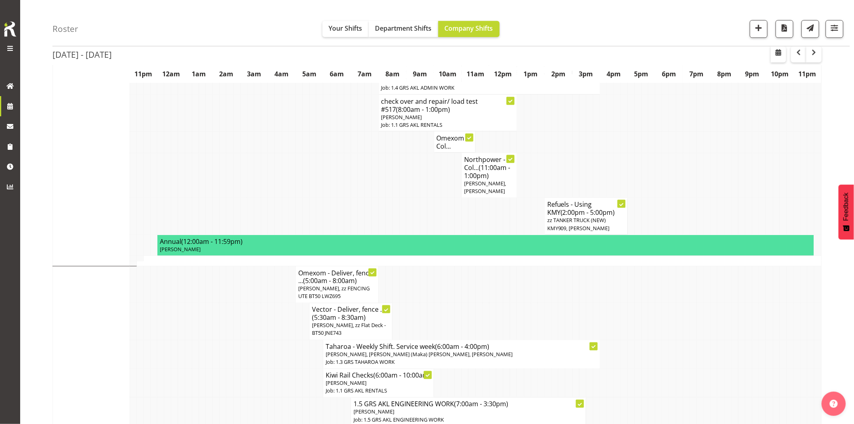
click at [232, 324] on td at bounding box center [229, 321] width 7 height 37
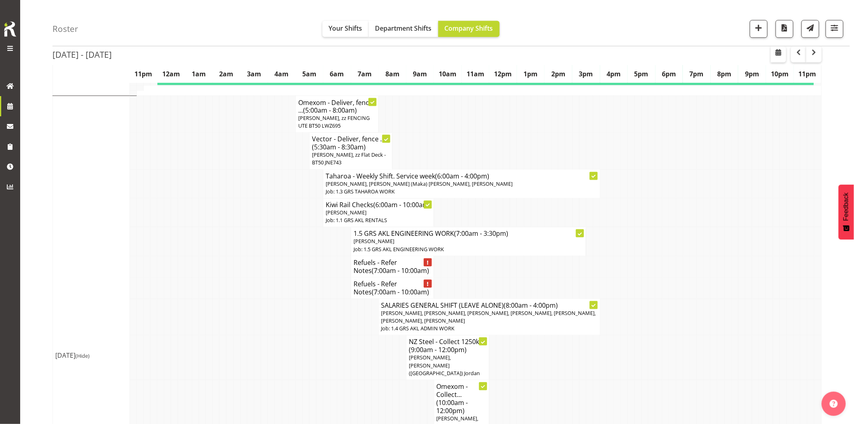
scroll to position [583, 0]
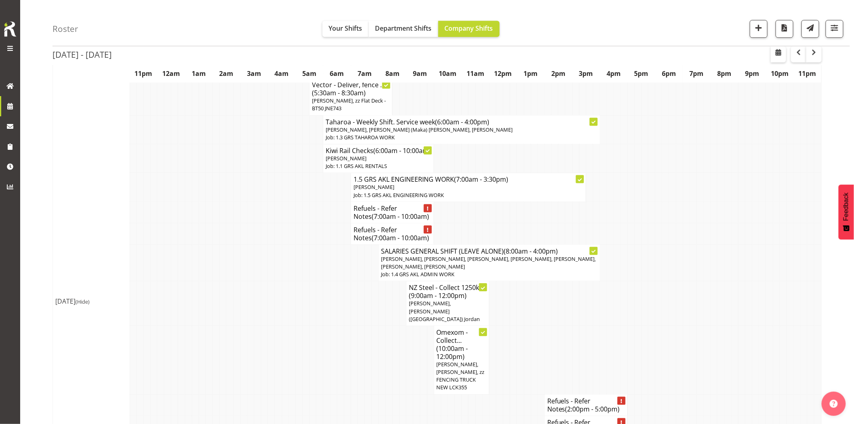
click at [243, 223] on td at bounding box center [243, 212] width 7 height 21
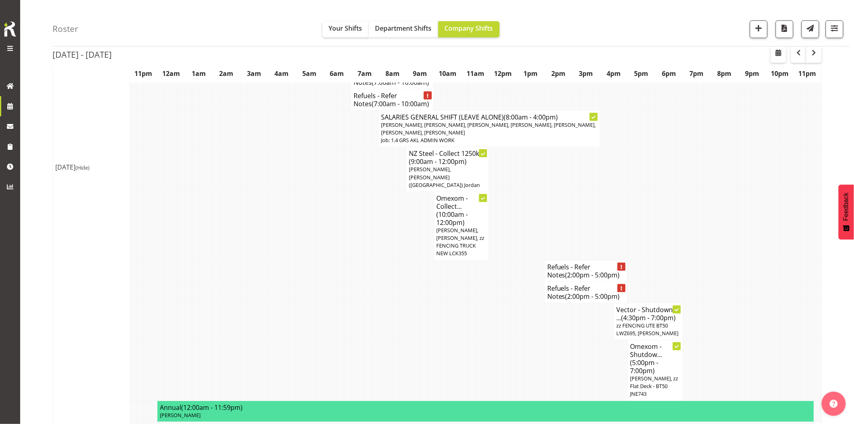
click at [348, 303] on td at bounding box center [347, 291] width 7 height 21
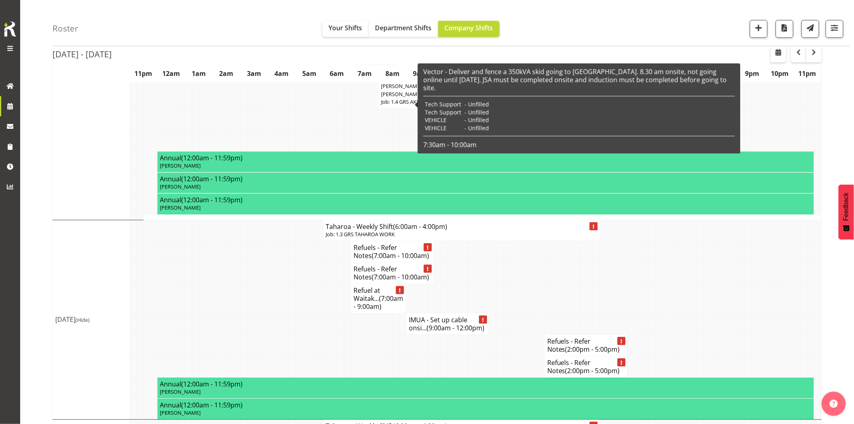
scroll to position [1928, 0]
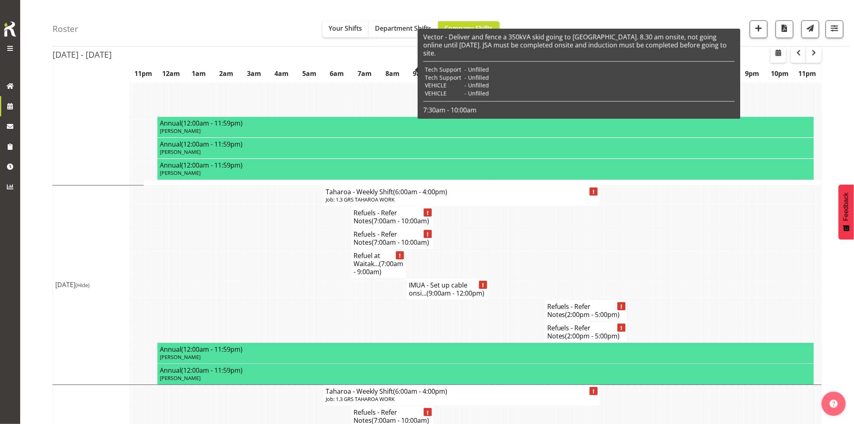
drag, startPoint x: 289, startPoint y: 310, endPoint x: 444, endPoint y: 349, distance: 159.8
click at [289, 278] on td at bounding box center [292, 263] width 7 height 29
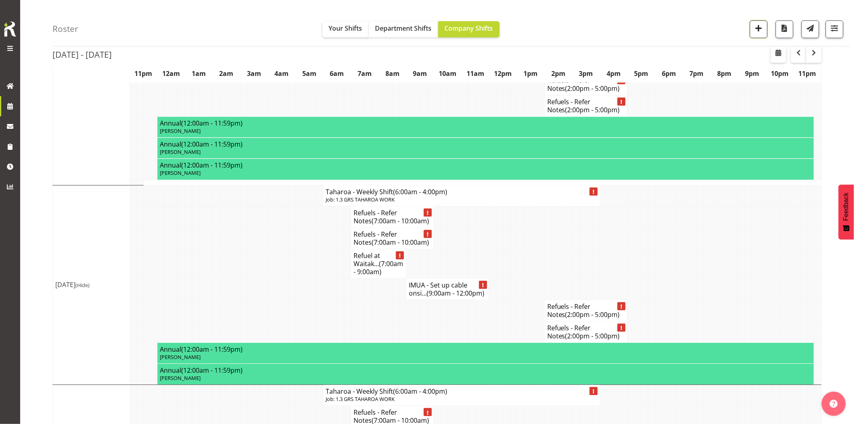
click at [757, 35] on button "button" at bounding box center [759, 29] width 18 height 18
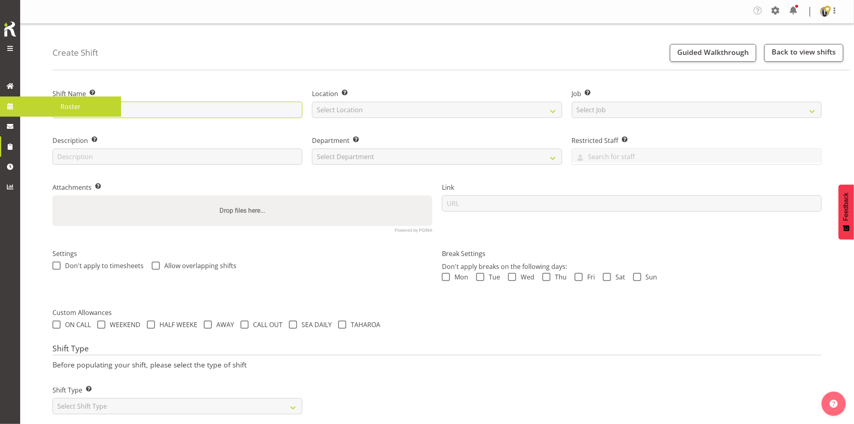
click at [180, 115] on input "text" at bounding box center [177, 110] width 250 height 16
click at [205, 109] on input "text" at bounding box center [177, 110] width 250 height 16
click at [208, 51] on div "Create Shift Guided Walkthrough Back to view shifts" at bounding box center [450, 47] width 797 height 46
